Goal: Task Accomplishment & Management: Manage account settings

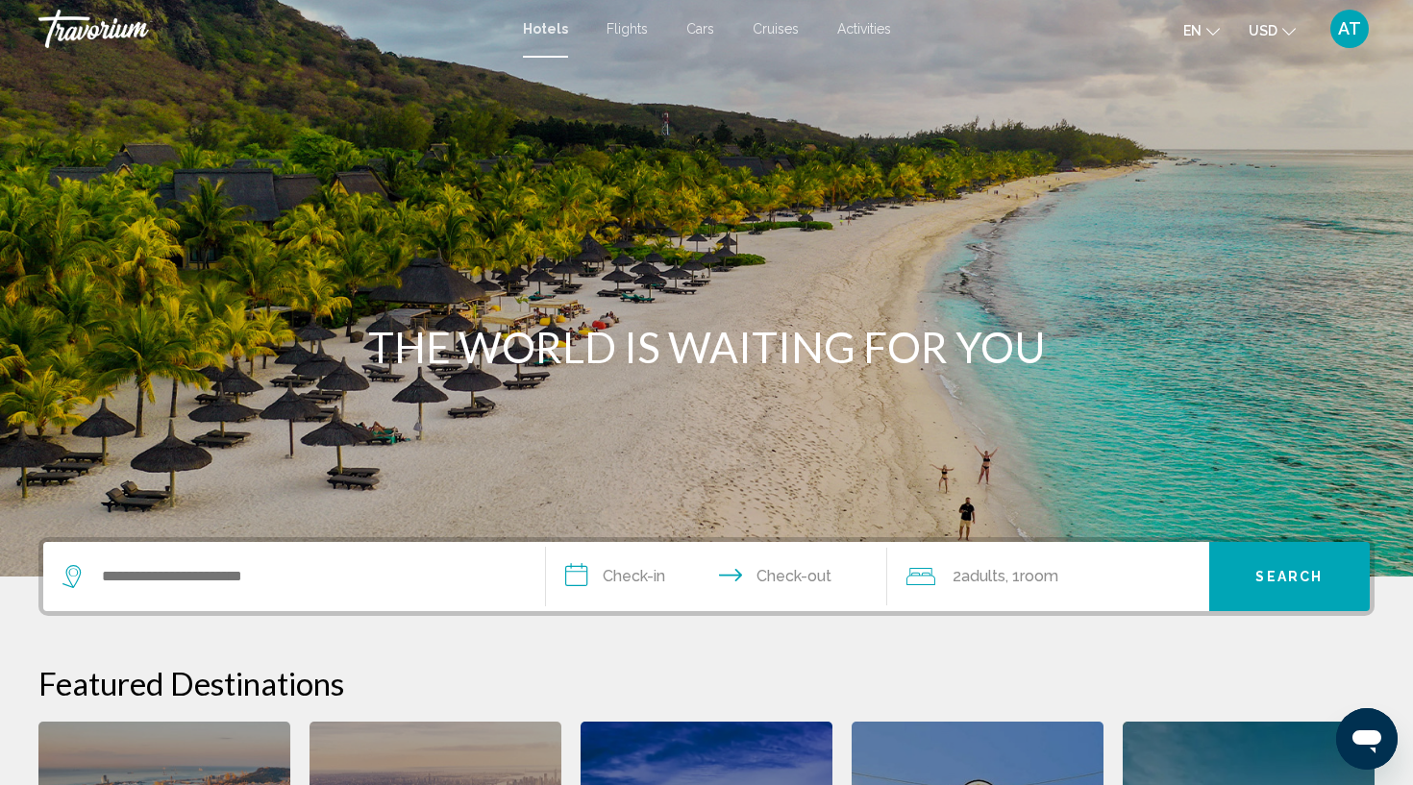
click at [626, 21] on div "Flights" at bounding box center [626, 28] width 41 height 15
click at [626, 27] on span "Flights" at bounding box center [626, 28] width 41 height 15
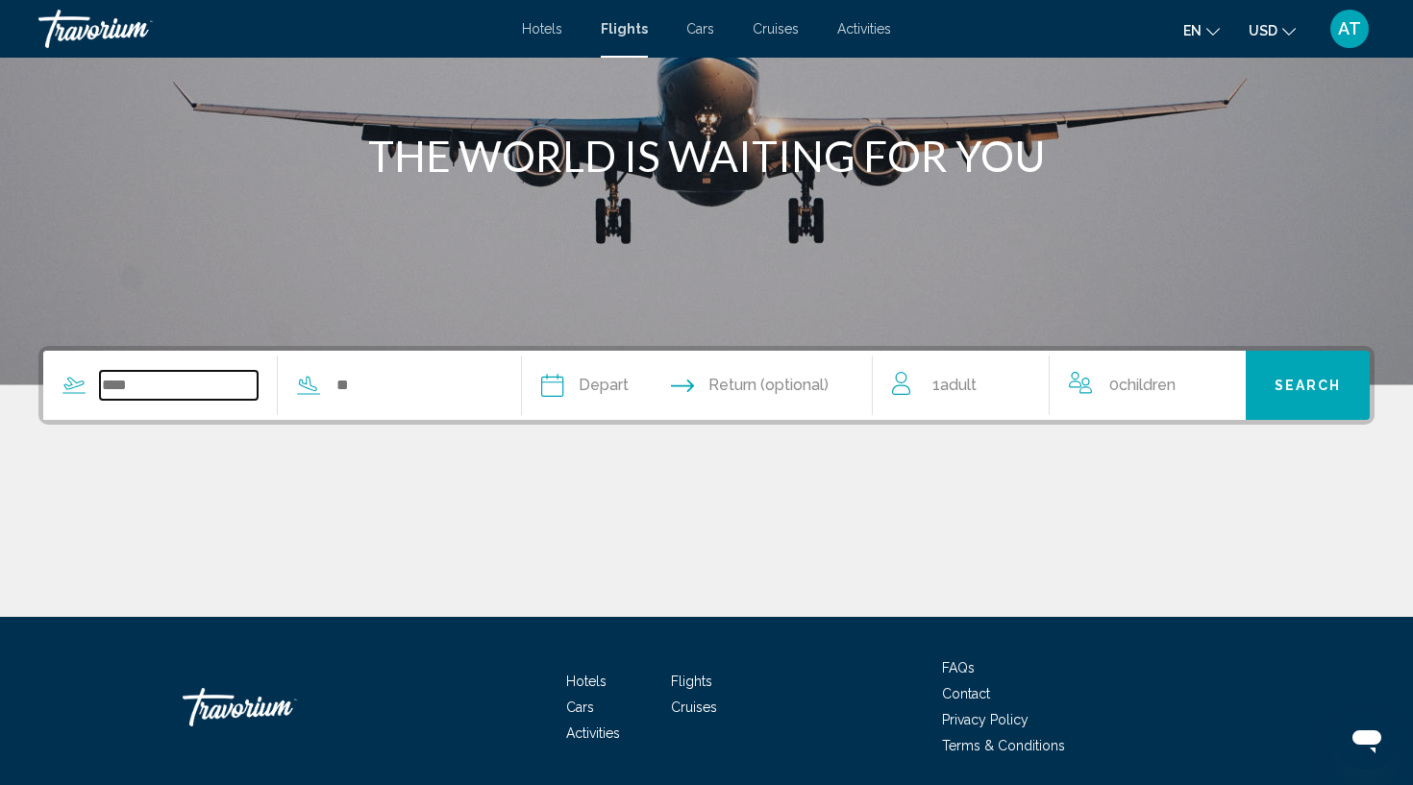
click at [219, 377] on input "Search widget" at bounding box center [179, 385] width 158 height 29
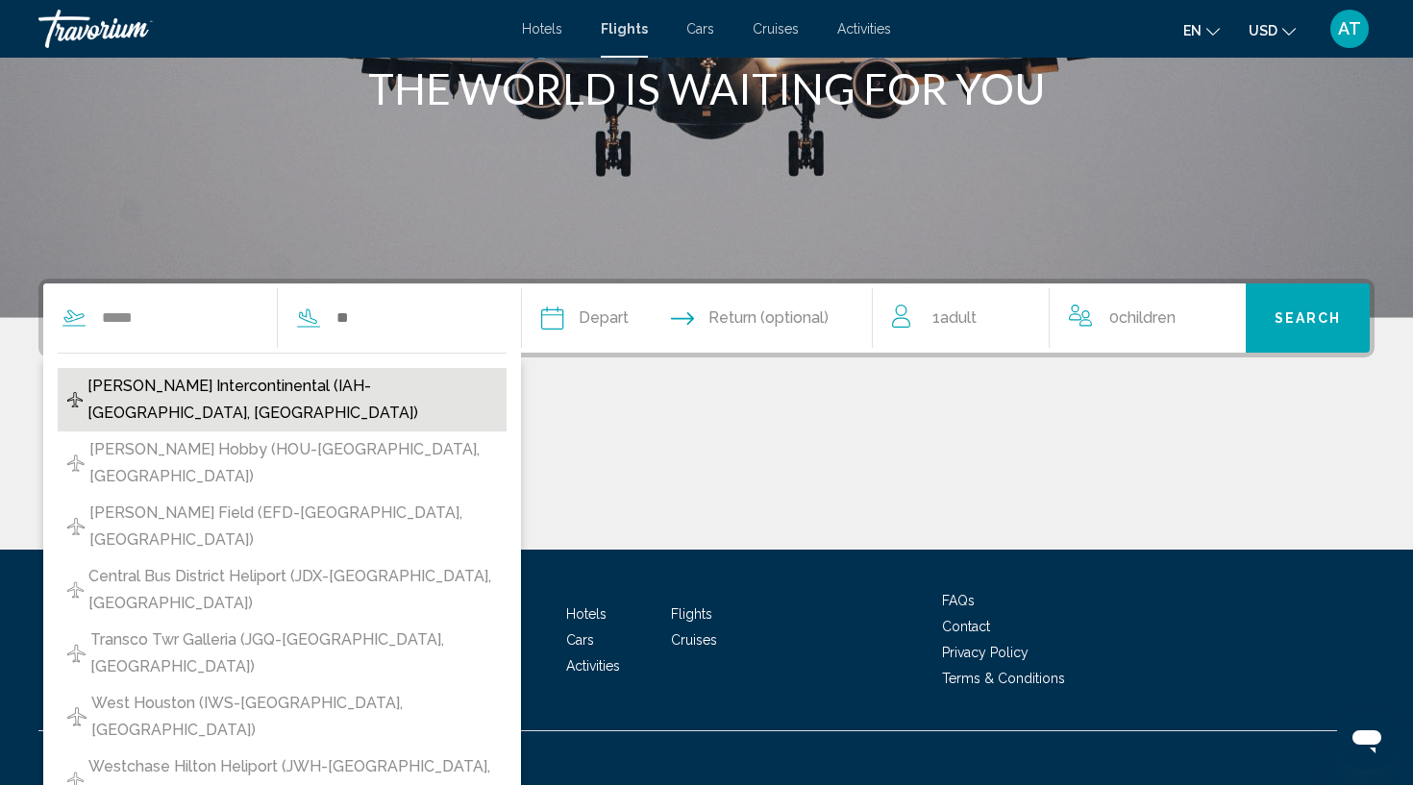
drag, startPoint x: 219, startPoint y: 377, endPoint x: 203, endPoint y: 393, distance: 23.1
click at [203, 393] on span "[PERSON_NAME] Intercontinental (IAH-[GEOGRAPHIC_DATA], [GEOGRAPHIC_DATA])" at bounding box center [291, 400] width 409 height 54
type input "**********"
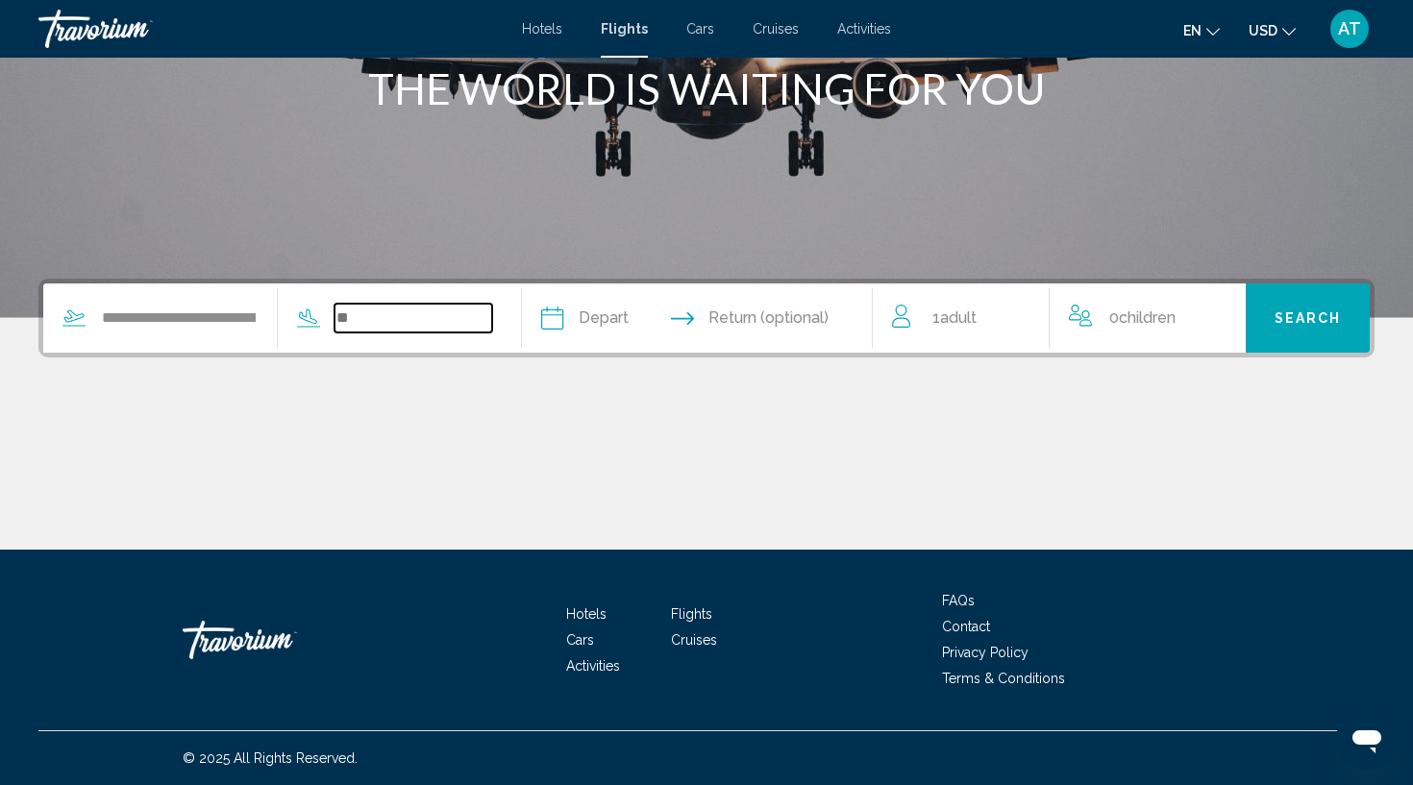
click at [418, 328] on input "Search widget" at bounding box center [413, 318] width 158 height 29
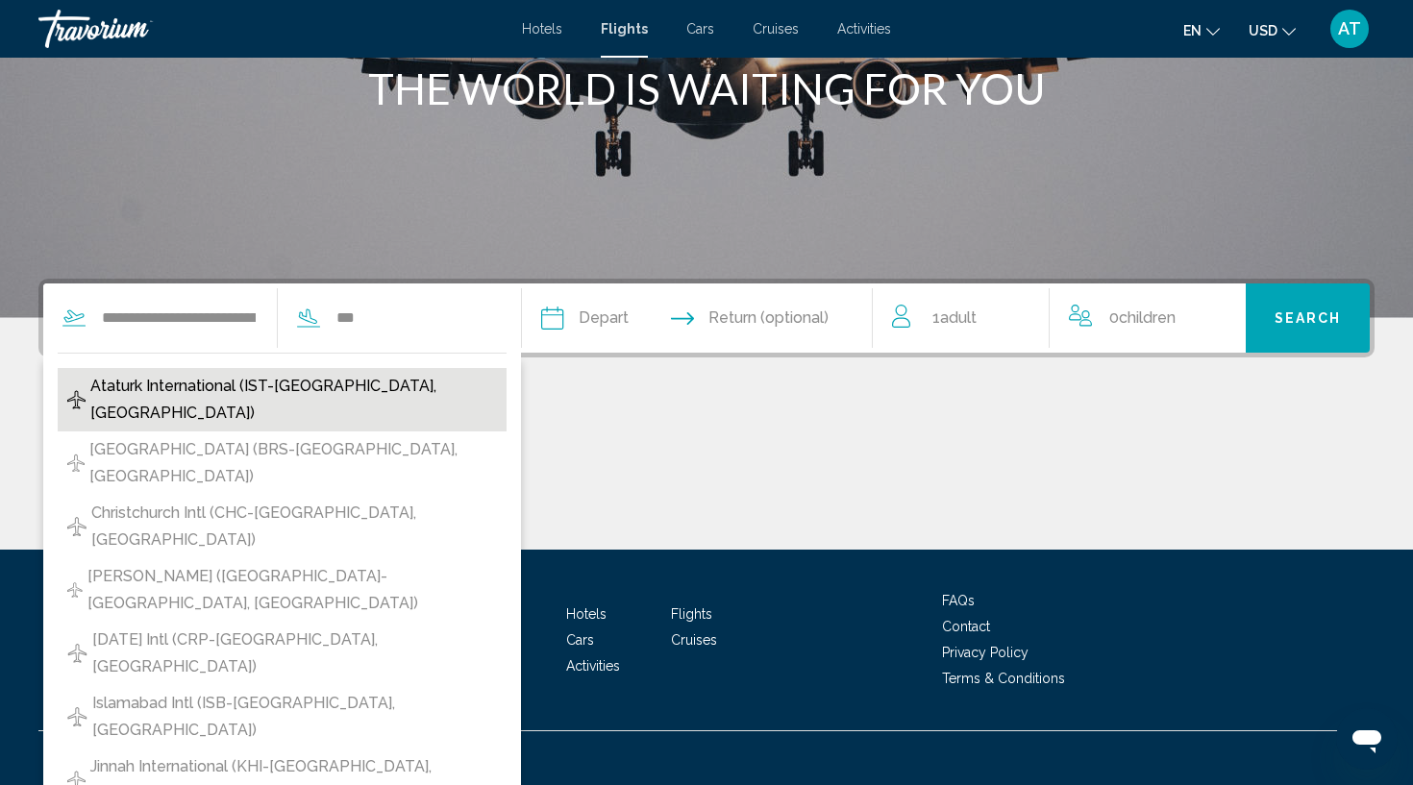
click at [346, 385] on span "Ataturk International (IST-[GEOGRAPHIC_DATA], [GEOGRAPHIC_DATA])" at bounding box center [293, 400] width 407 height 54
type input "**********"
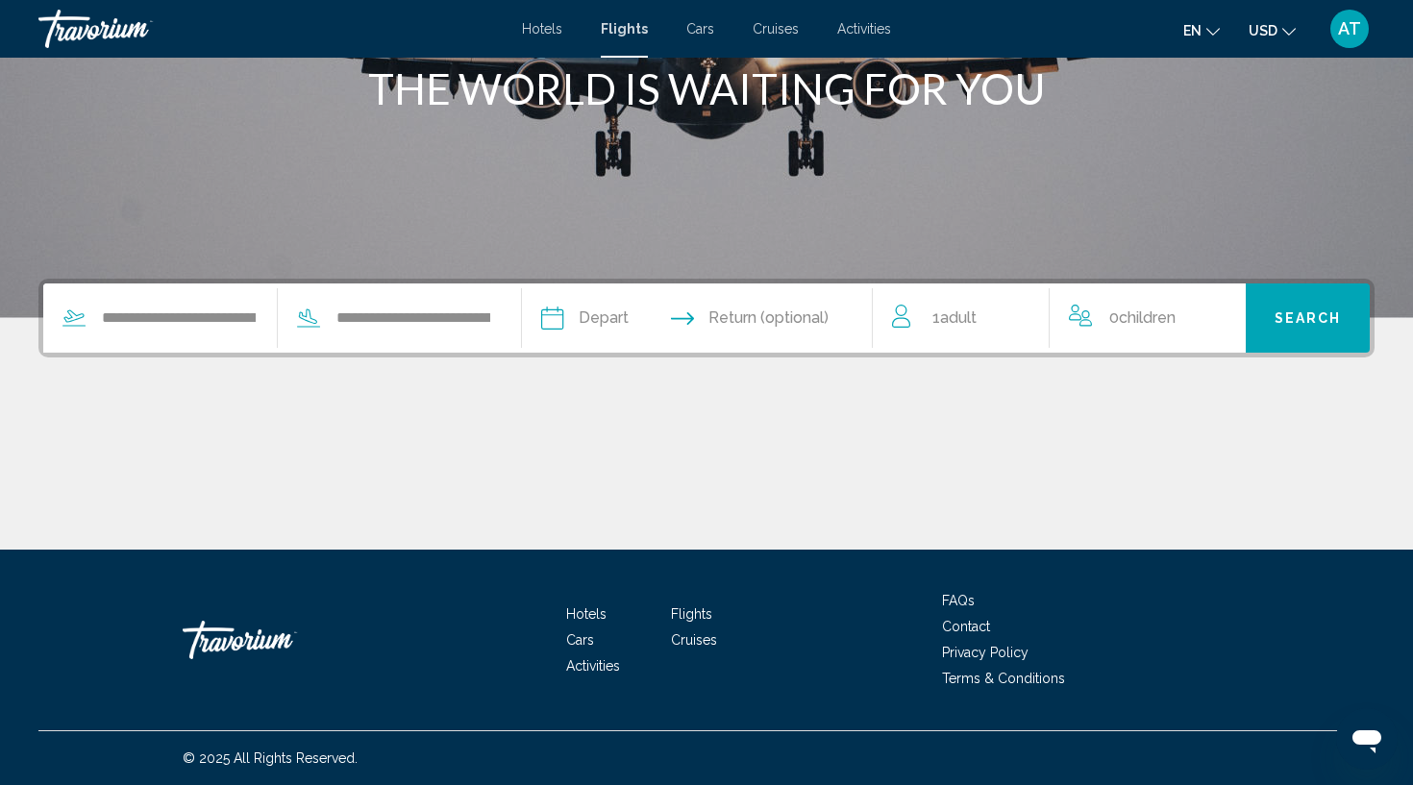
click at [647, 324] on input "Depart date" at bounding box center [622, 321] width 173 height 75
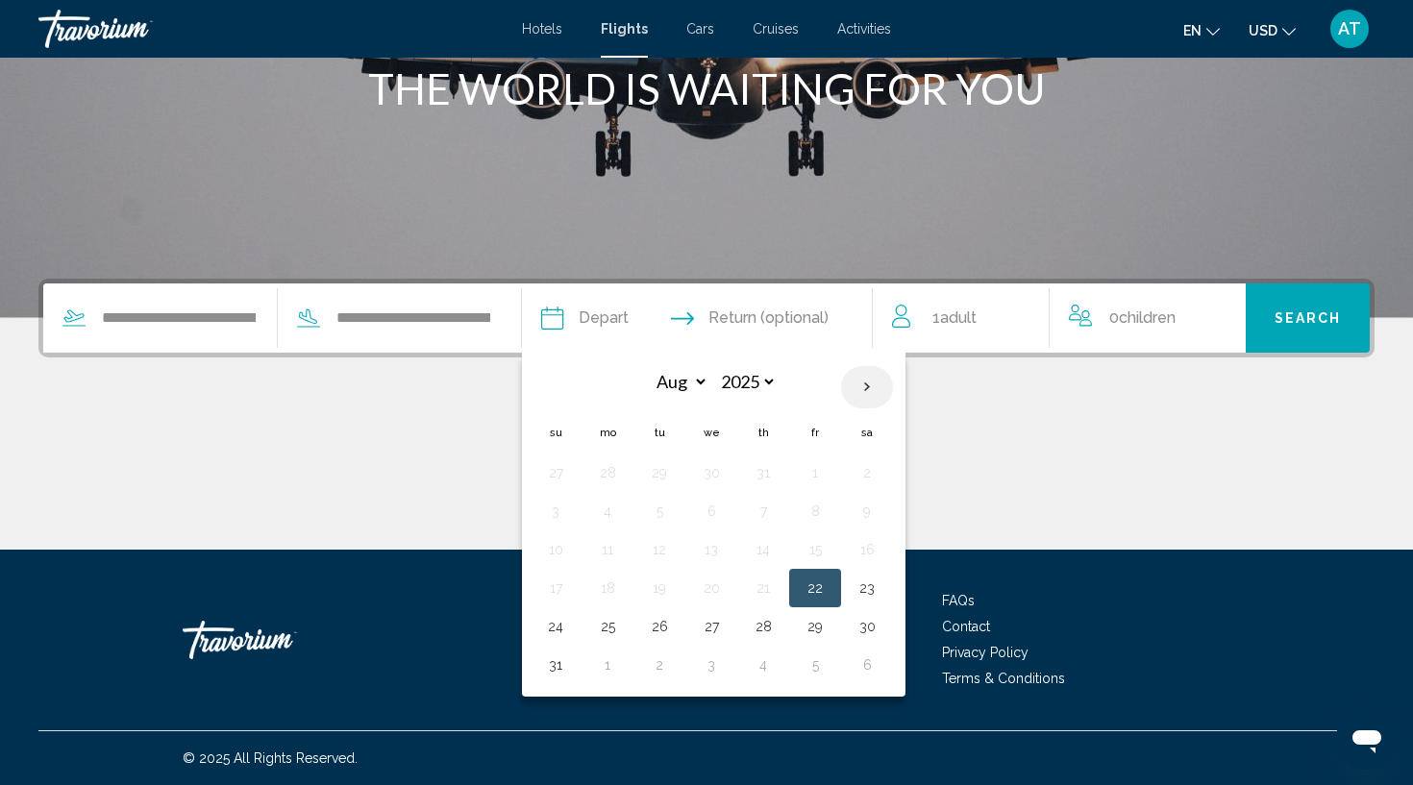
click at [893, 400] on th "Next month" at bounding box center [867, 387] width 52 height 42
select select "*"
click at [727, 470] on button "1" at bounding box center [711, 472] width 31 height 27
type input "**********"
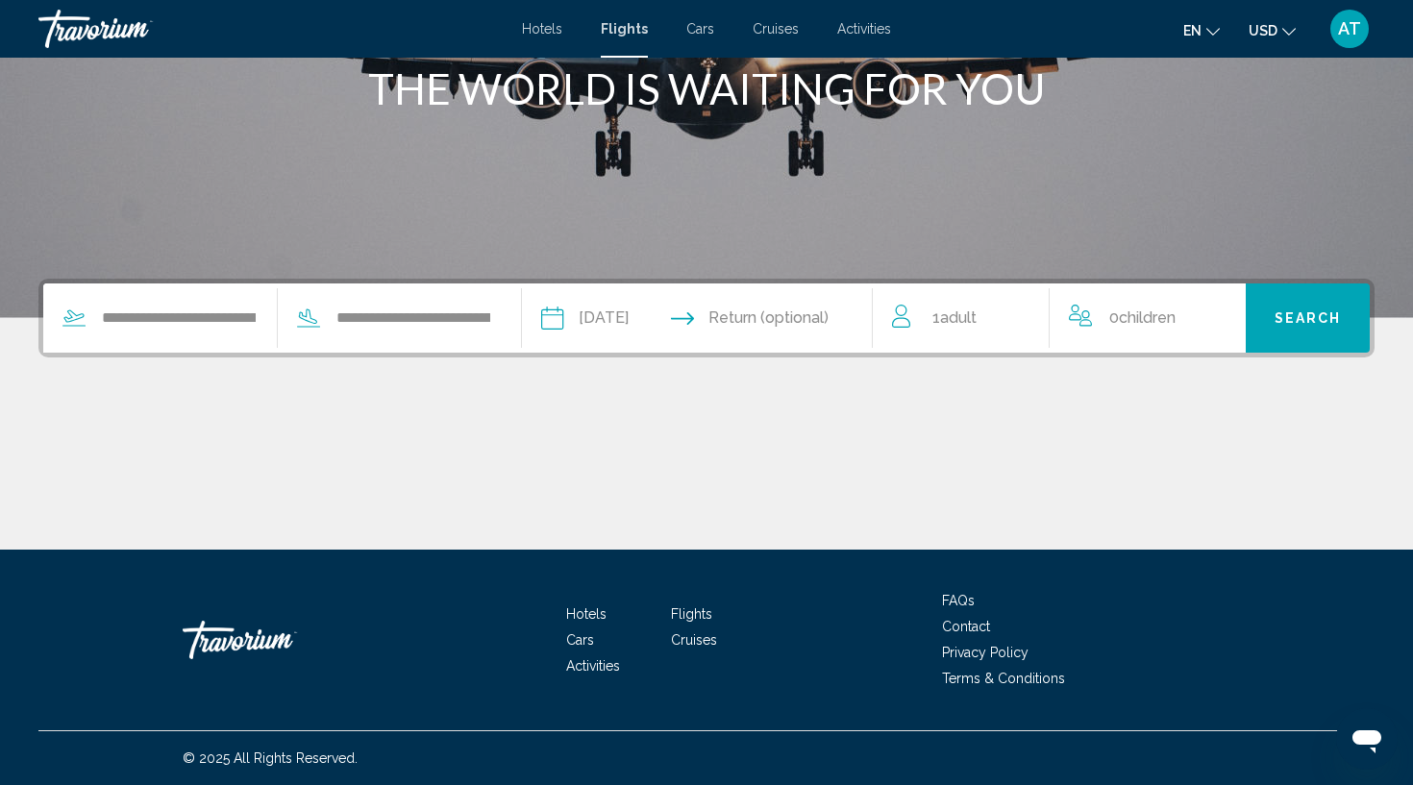
click at [836, 320] on input "Return date" at bounding box center [792, 321] width 173 height 75
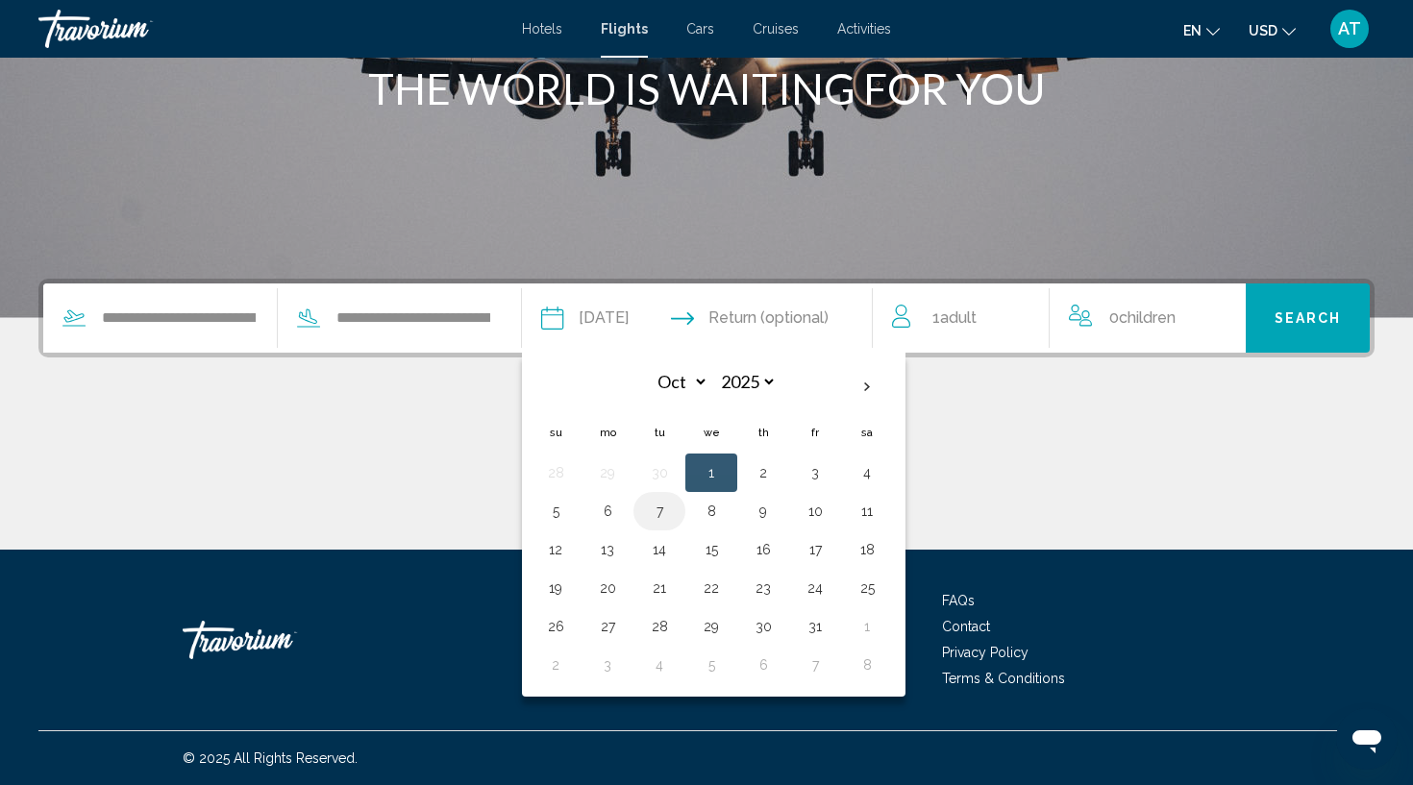
click at [675, 507] on button "7" at bounding box center [659, 511] width 31 height 27
type input "**********"
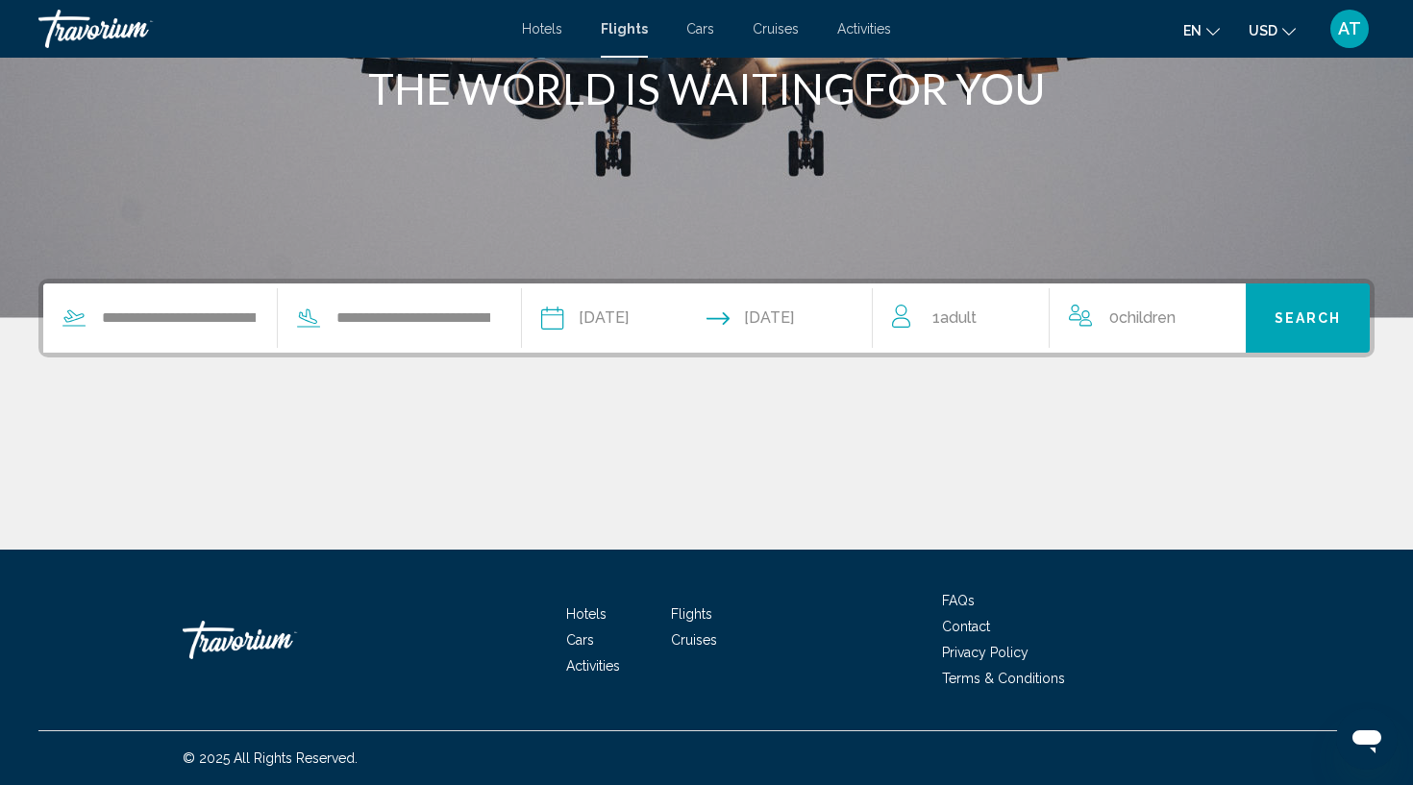
click at [1297, 329] on button "Search" at bounding box center [1308, 318] width 124 height 69
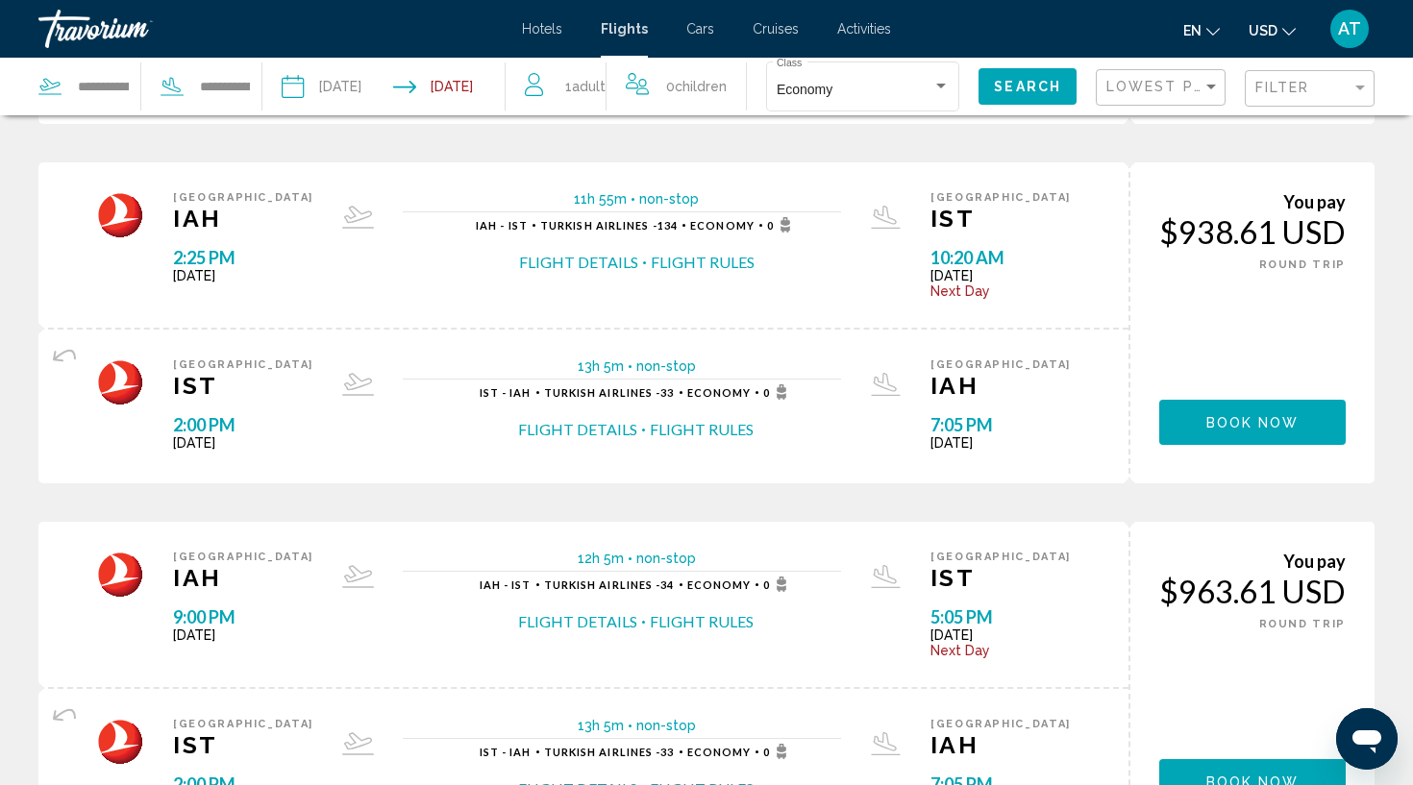
scroll to position [794, 0]
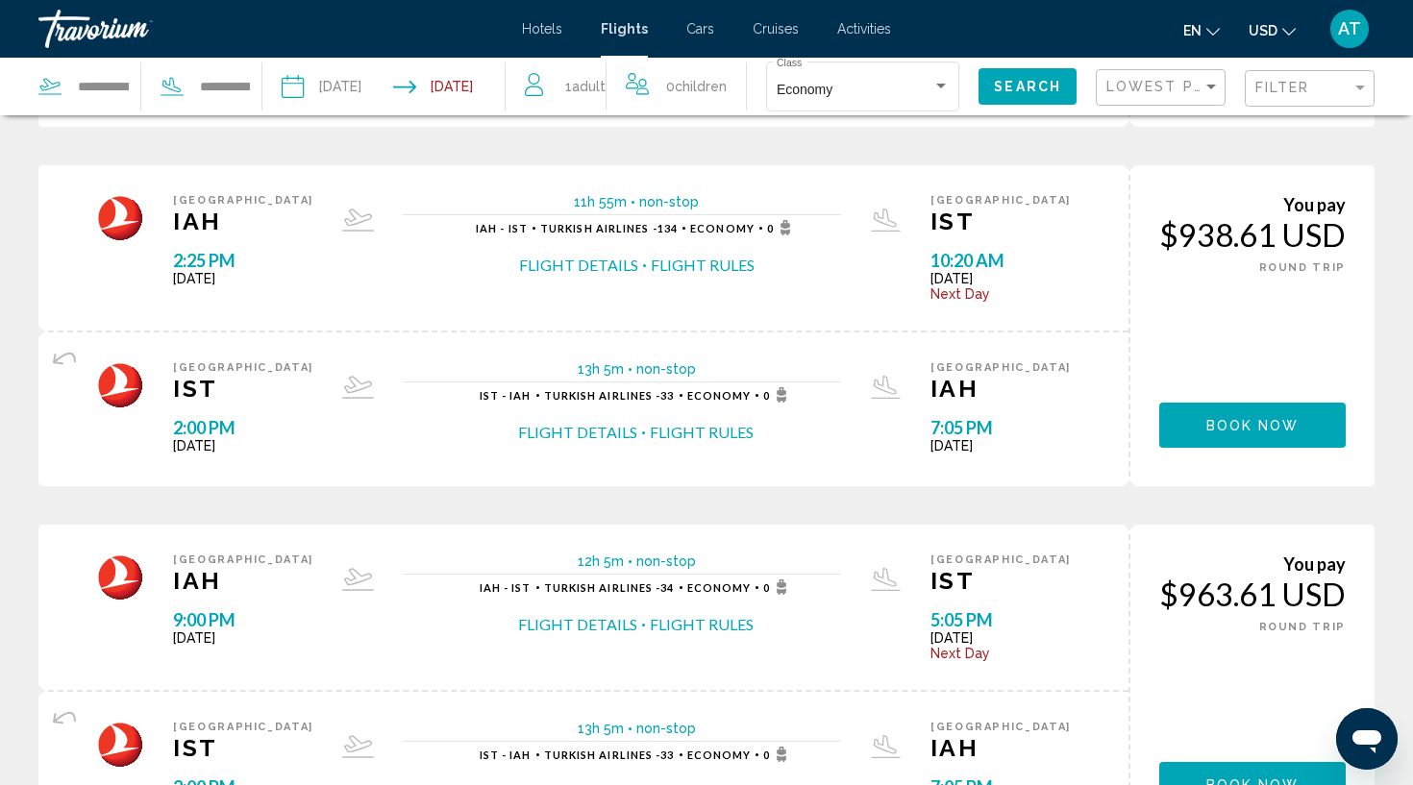
click at [543, 26] on span "Hotels" at bounding box center [542, 28] width 40 height 15
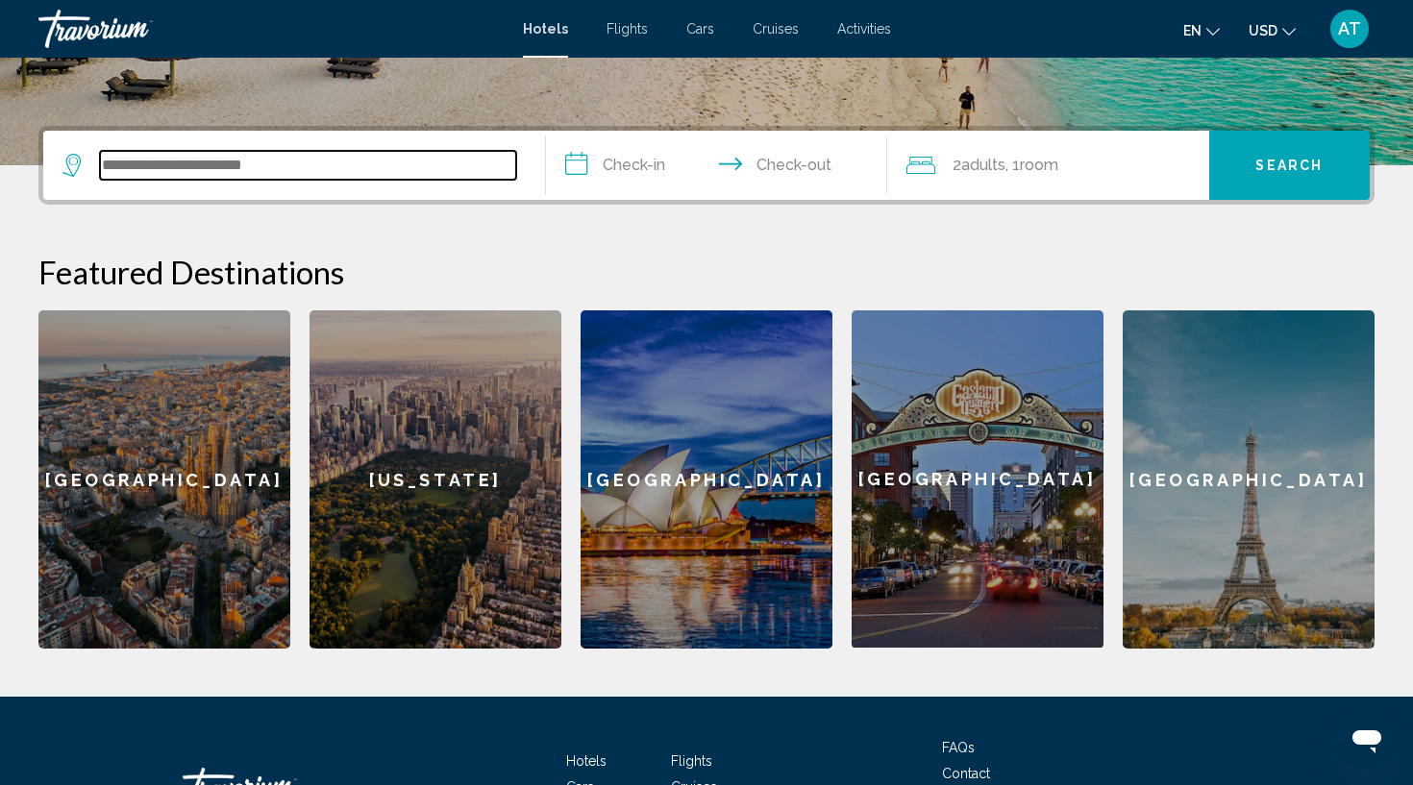
click at [262, 174] on input "Search widget" at bounding box center [308, 165] width 416 height 29
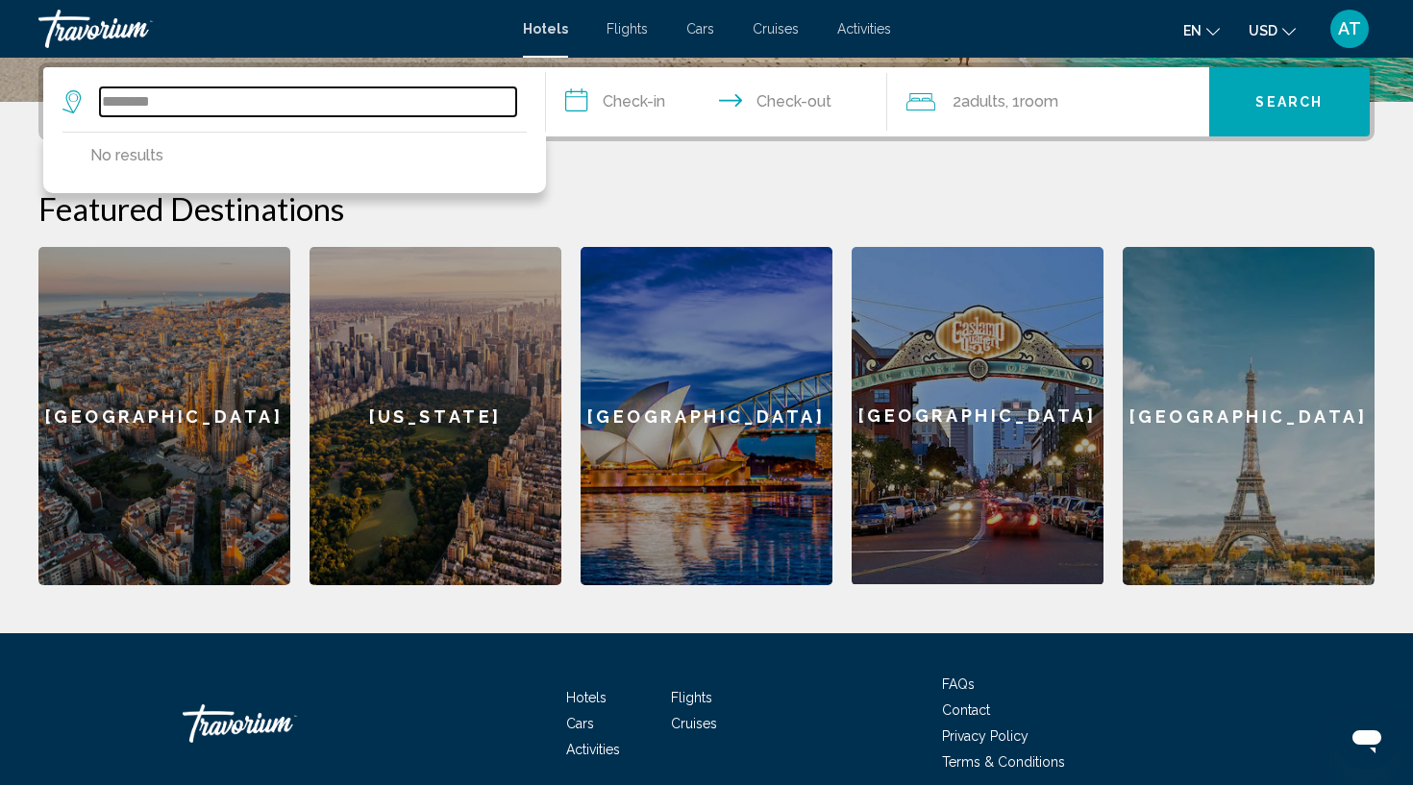
drag, startPoint x: 348, startPoint y: 109, endPoint x: 78, endPoint y: 98, distance: 270.3
click at [78, 98] on div "********" at bounding box center [289, 101] width 454 height 29
type input "*"
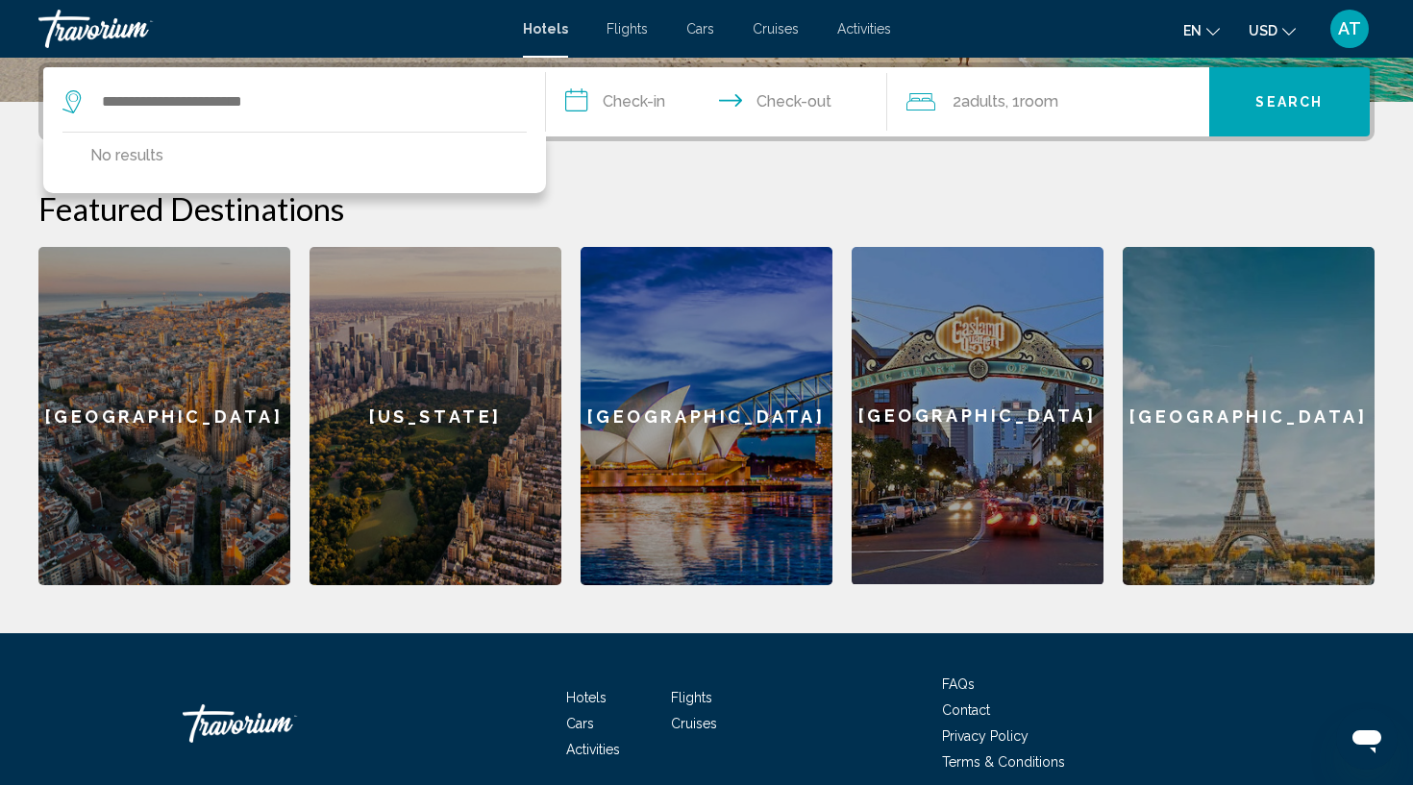
click at [1349, 24] on span "AT" at bounding box center [1349, 28] width 23 height 19
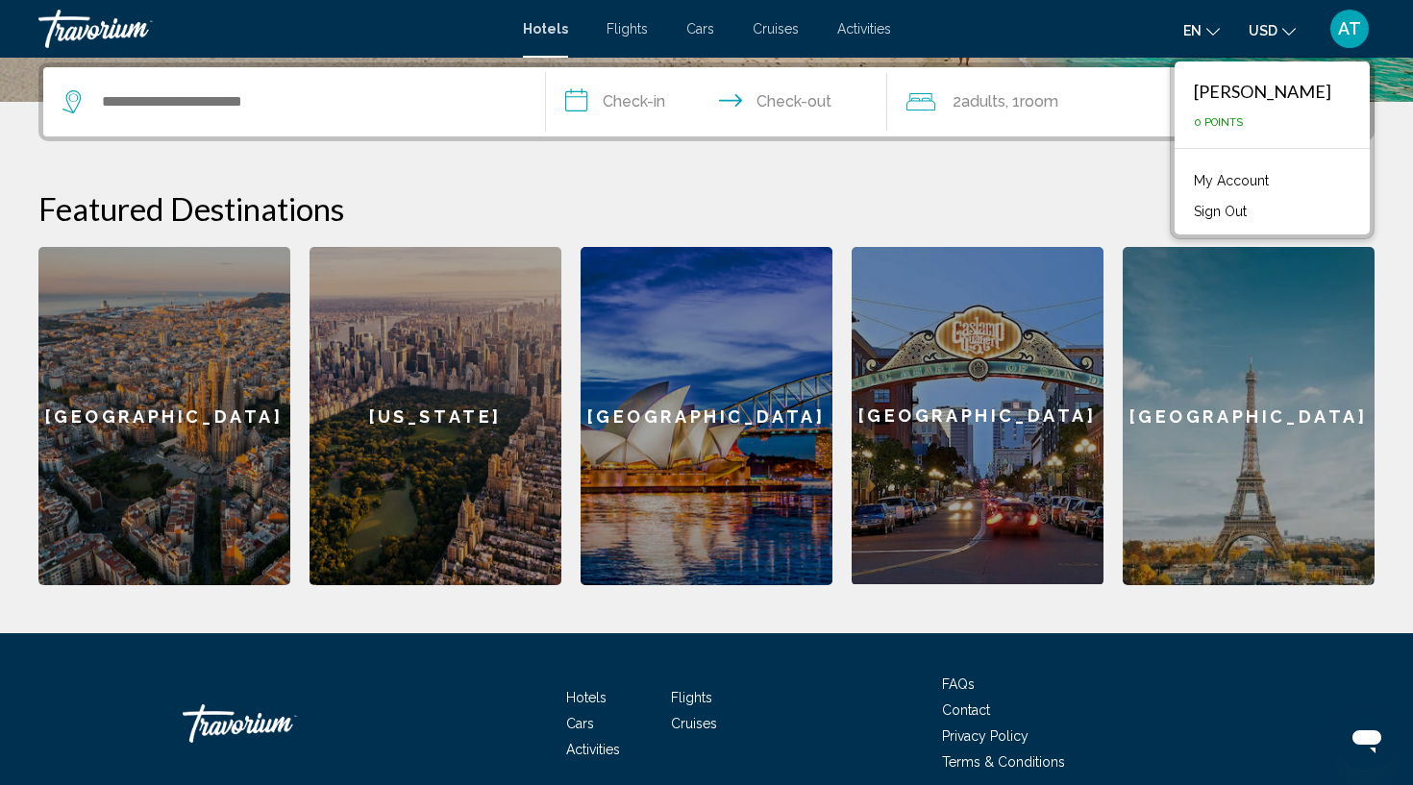
click at [1224, 186] on link "My Account" at bounding box center [1231, 180] width 94 height 25
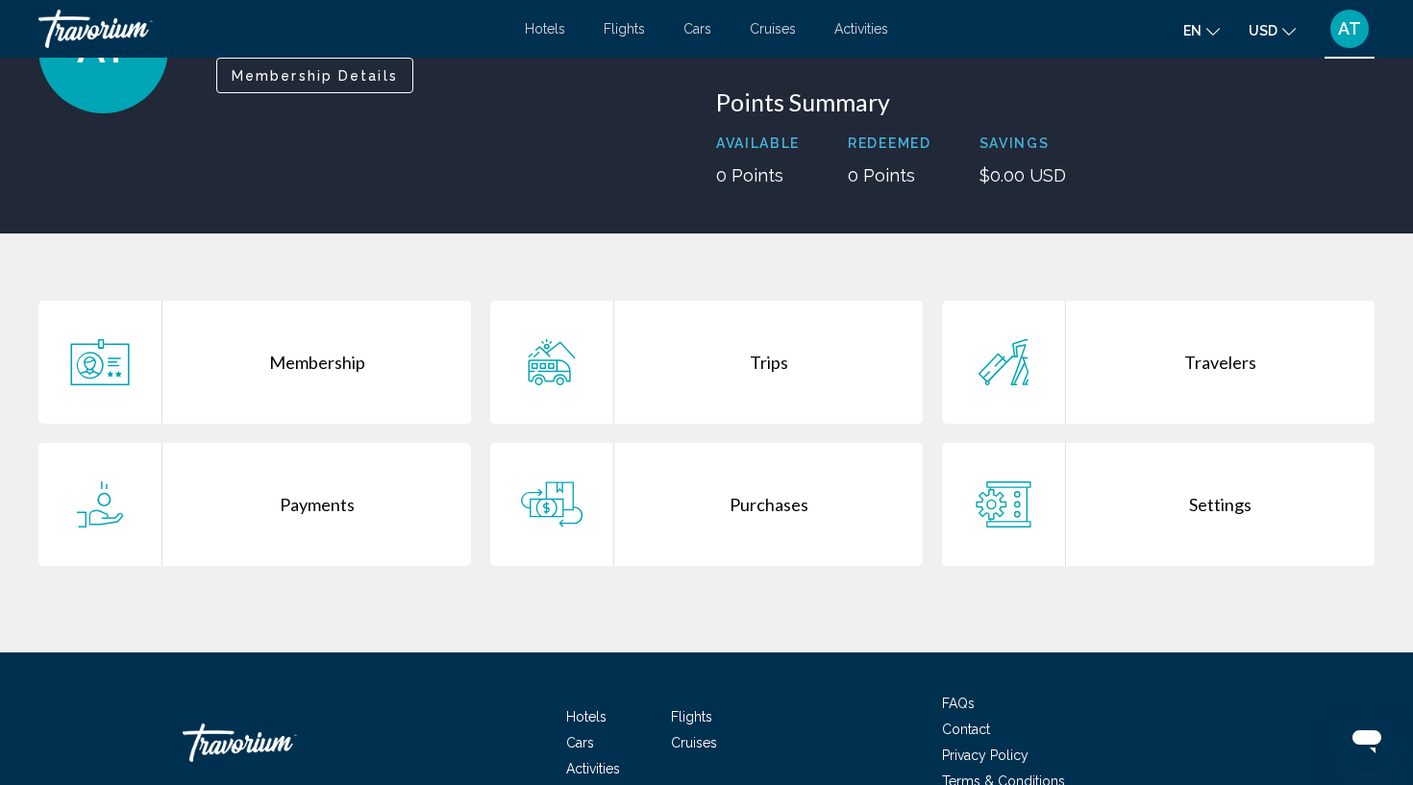
scroll to position [204, 0]
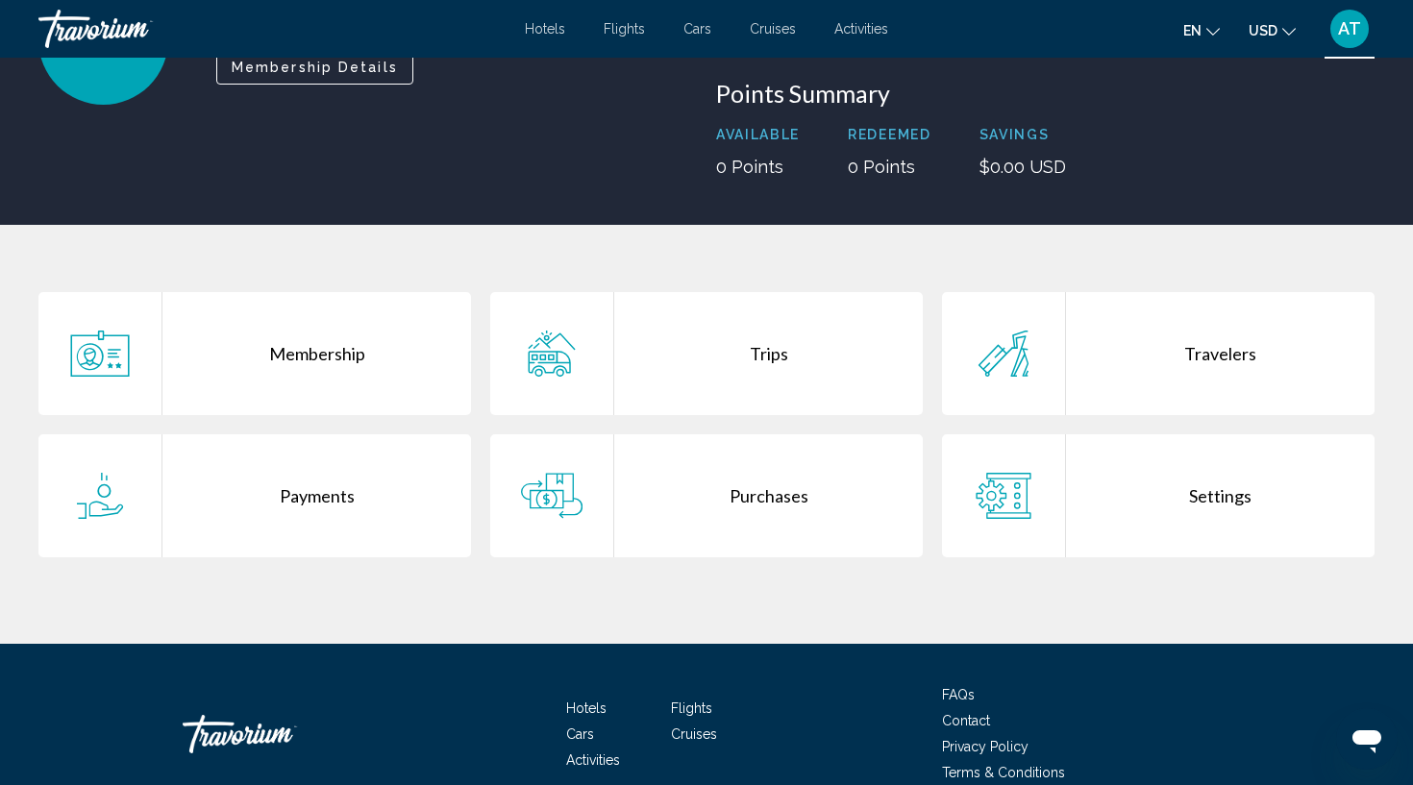
click at [377, 362] on div "Membership" at bounding box center [316, 353] width 309 height 123
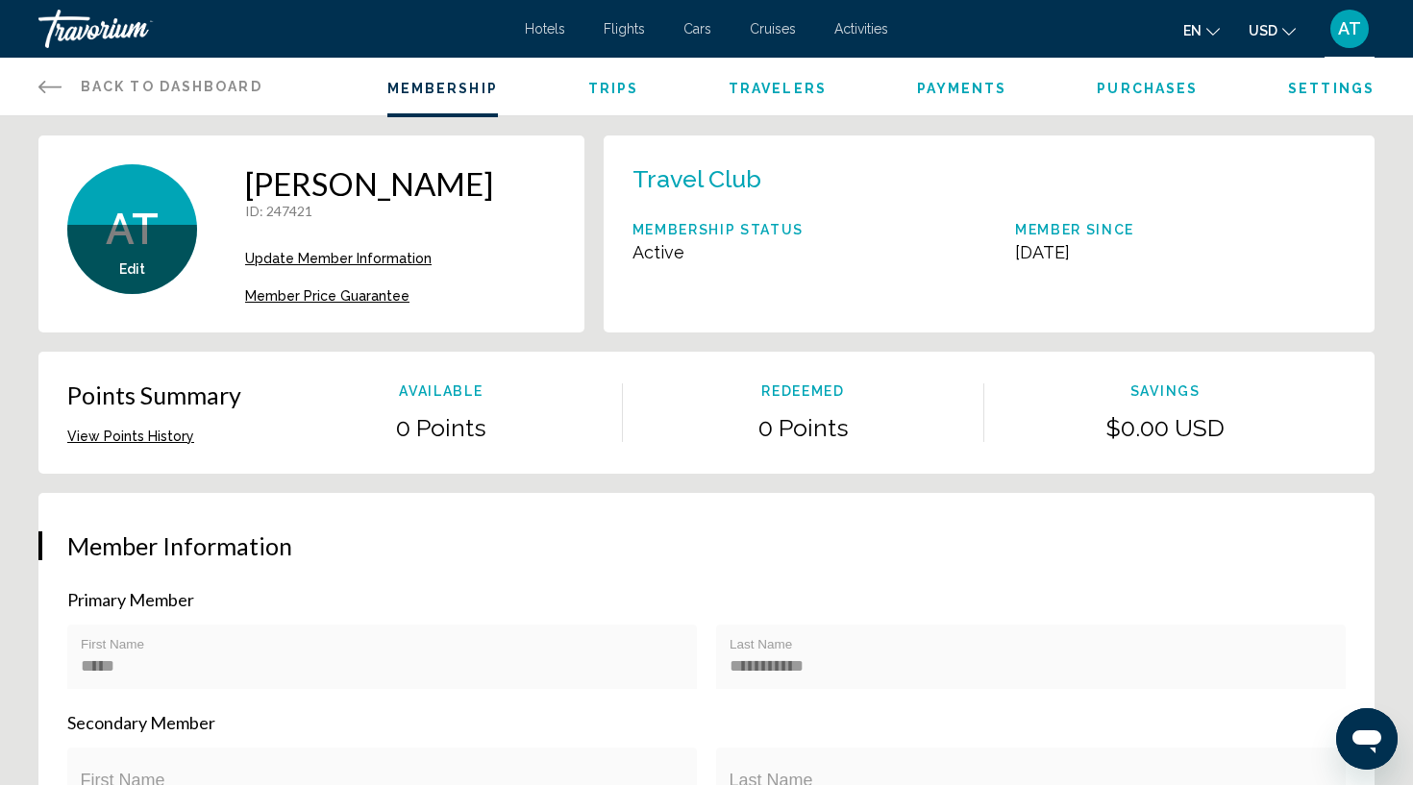
click at [1323, 78] on li "Settings" at bounding box center [1331, 86] width 87 height 21
click at [1324, 89] on span "Settings" at bounding box center [1331, 88] width 87 height 15
